Goal: Check status: Check status

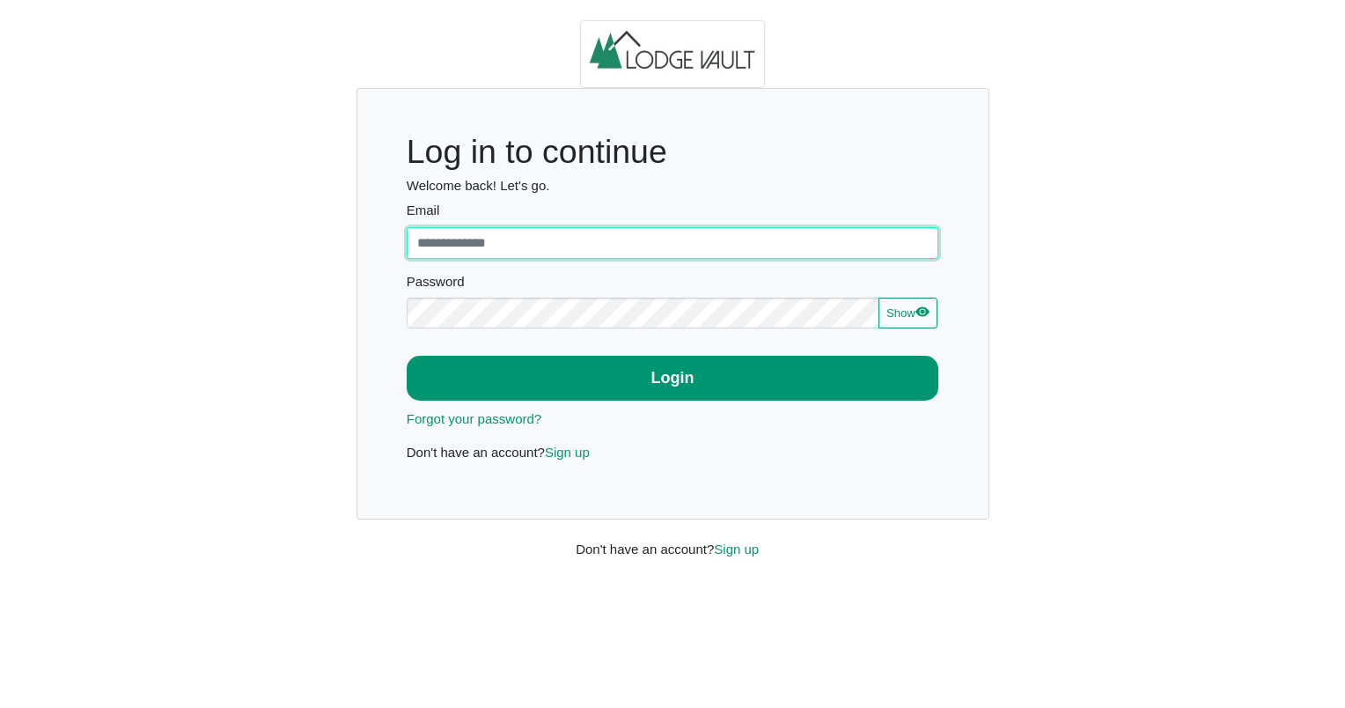
click at [664, 233] on input "Email" at bounding box center [673, 243] width 532 height 32
type input "**********"
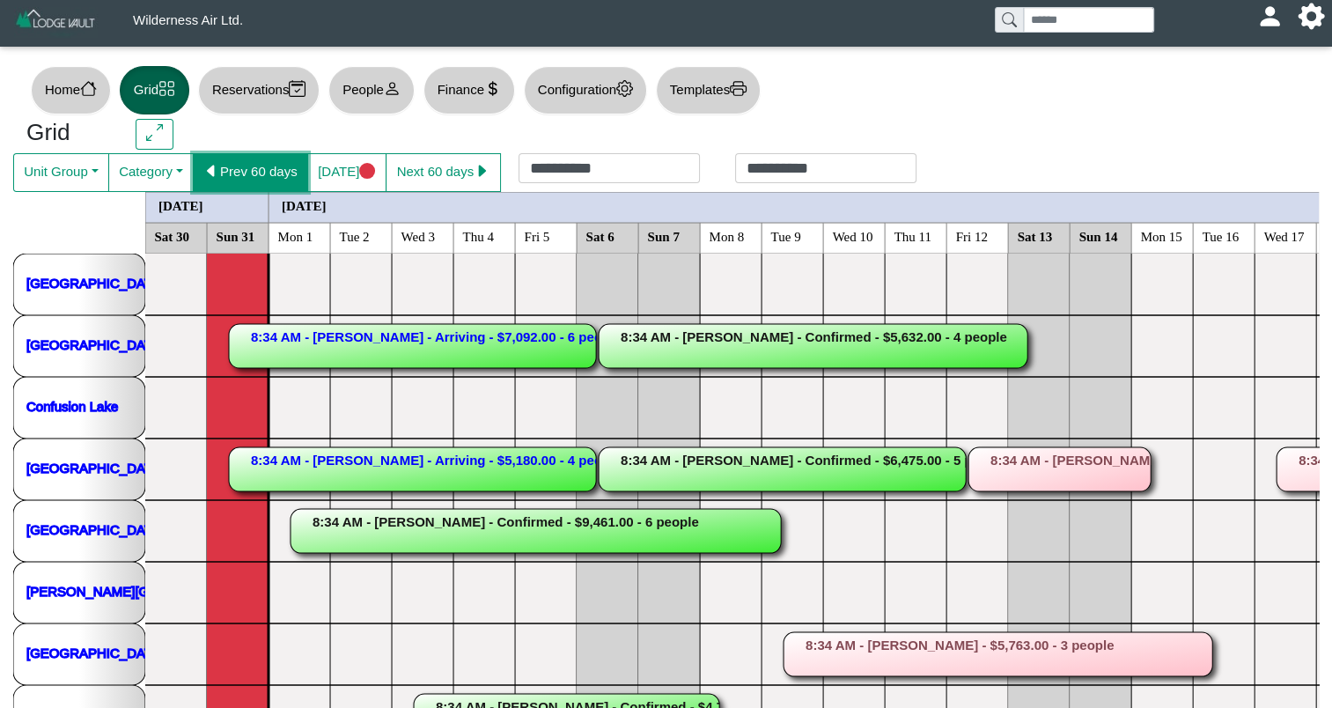
click at [226, 179] on button "Prev 60 days" at bounding box center [250, 172] width 115 height 39
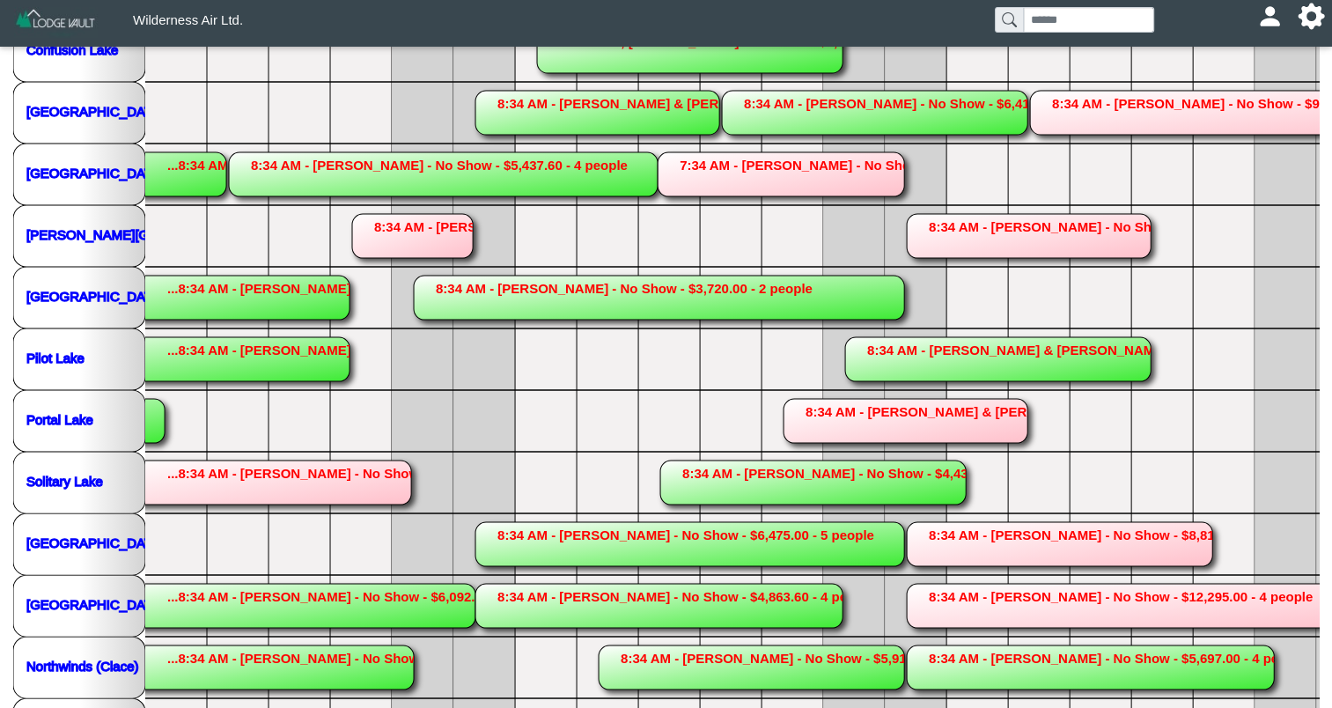
scroll to position [363, 0]
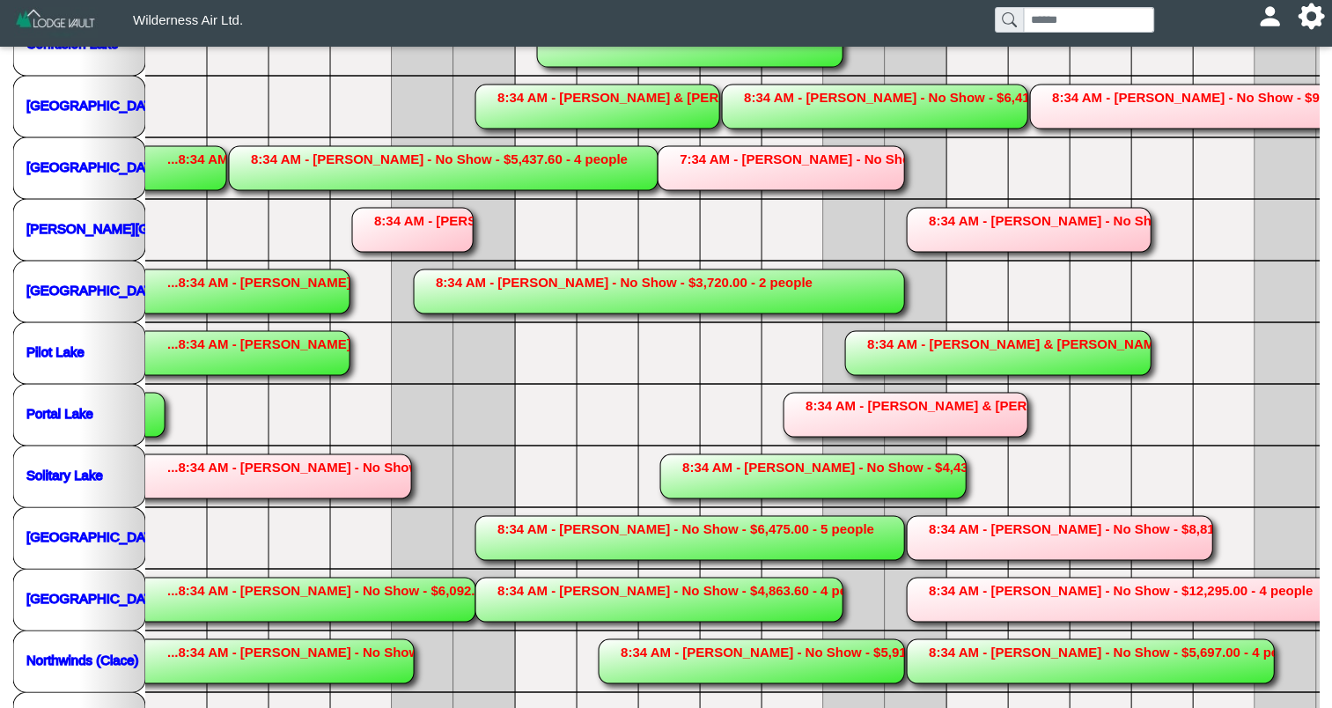
click at [1077, 532] on rect at bounding box center [1058, 538] width 305 height 44
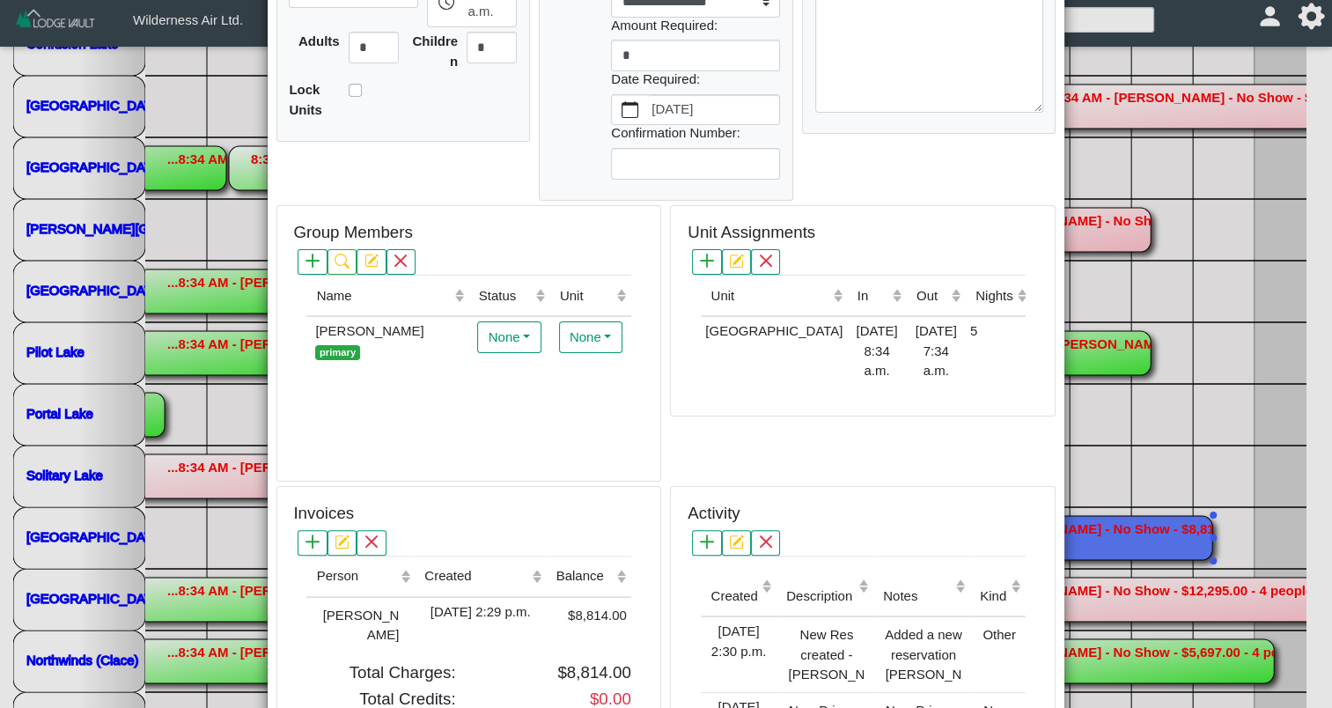
scroll to position [358, 0]
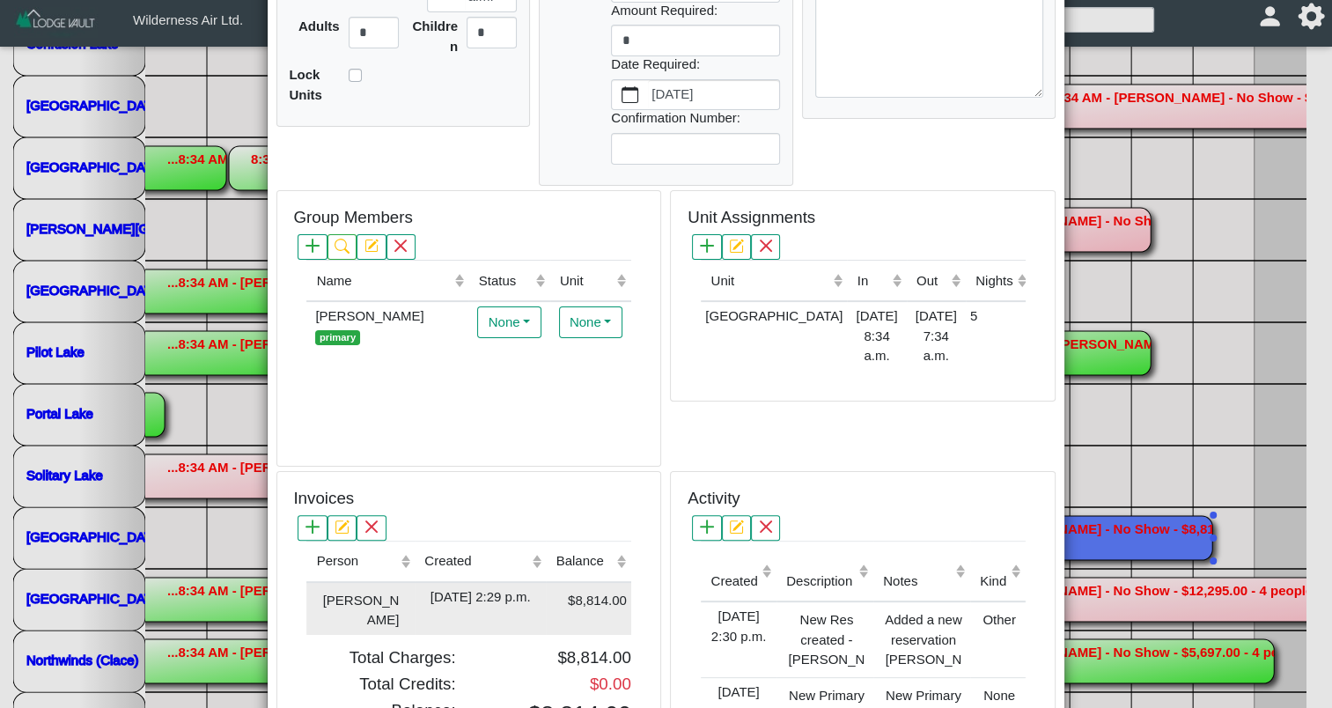
click at [559, 608] on td "$8,814.00" at bounding box center [588, 608] width 84 height 53
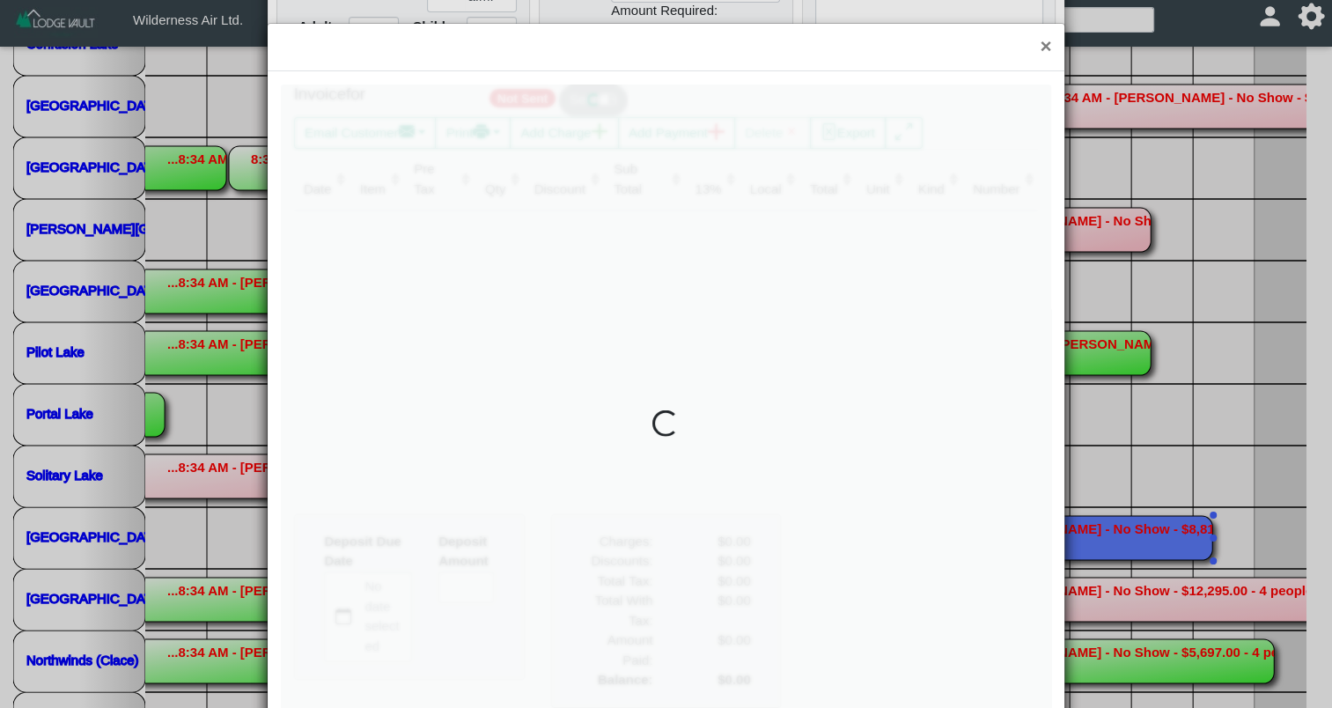
type input "*"
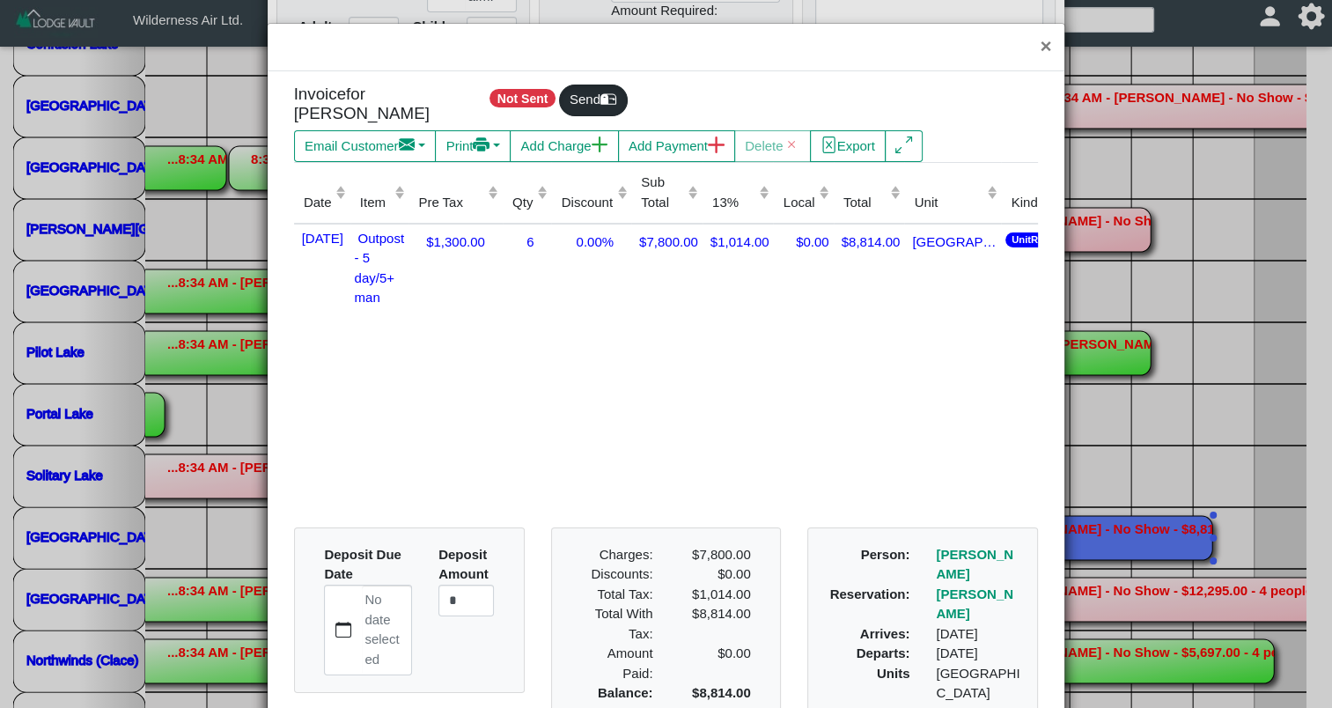
click at [326, 532] on div "Deposit Due Date No date selected Deposit Amount *" at bounding box center [409, 610] width 229 height 164
click at [1028, 48] on button "×" at bounding box center [1045, 47] width 38 height 47
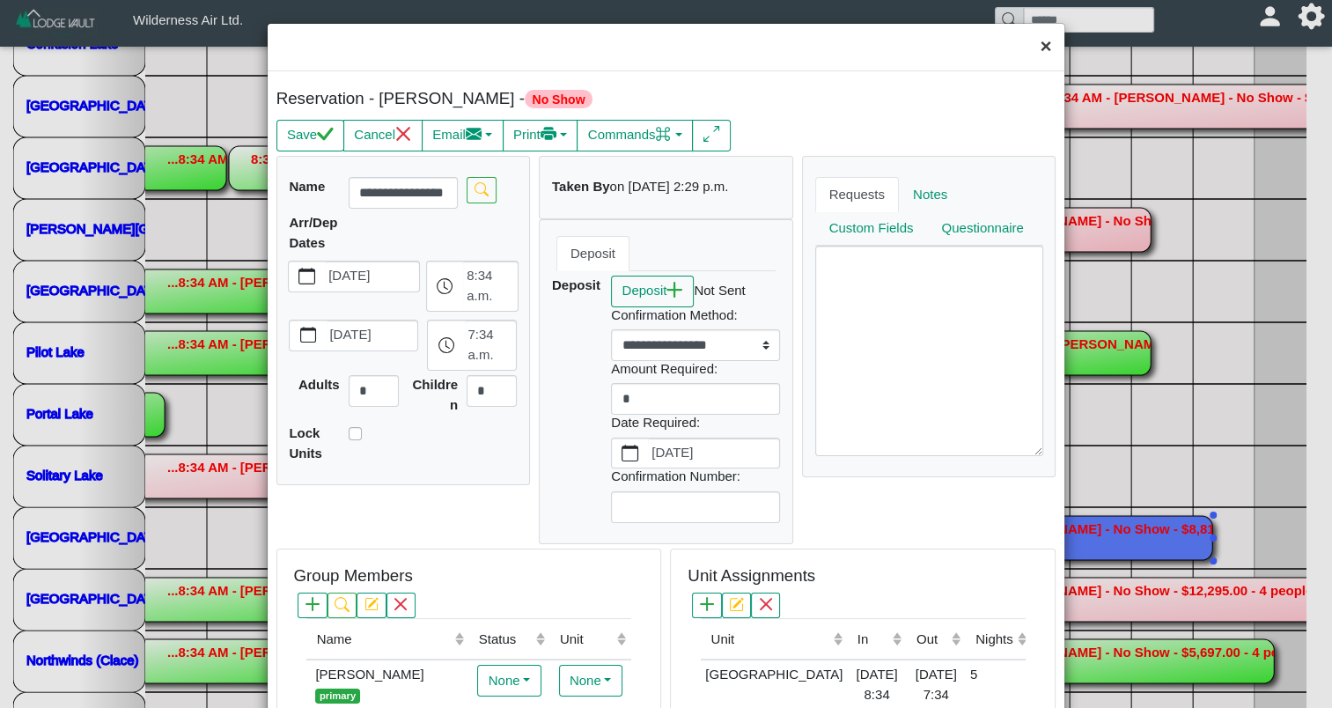
click at [1028, 44] on button "×" at bounding box center [1045, 47] width 38 height 47
